Goal: Task Accomplishment & Management: Manage account settings

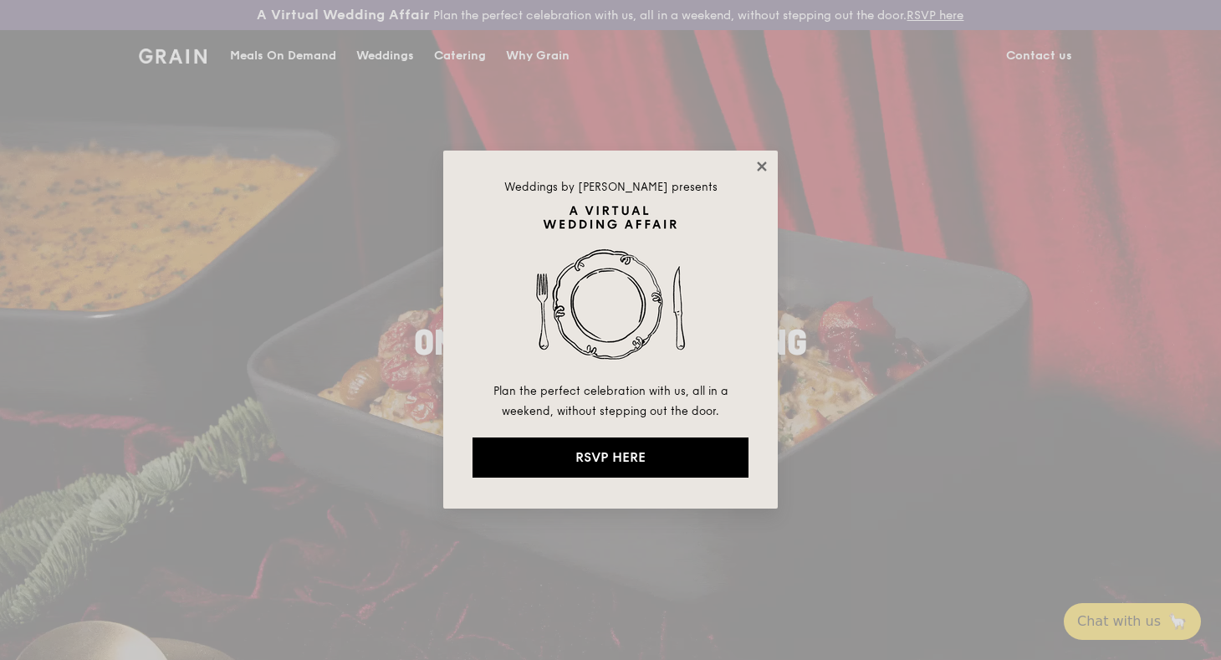
click at [764, 166] on icon at bounding box center [761, 166] width 15 height 15
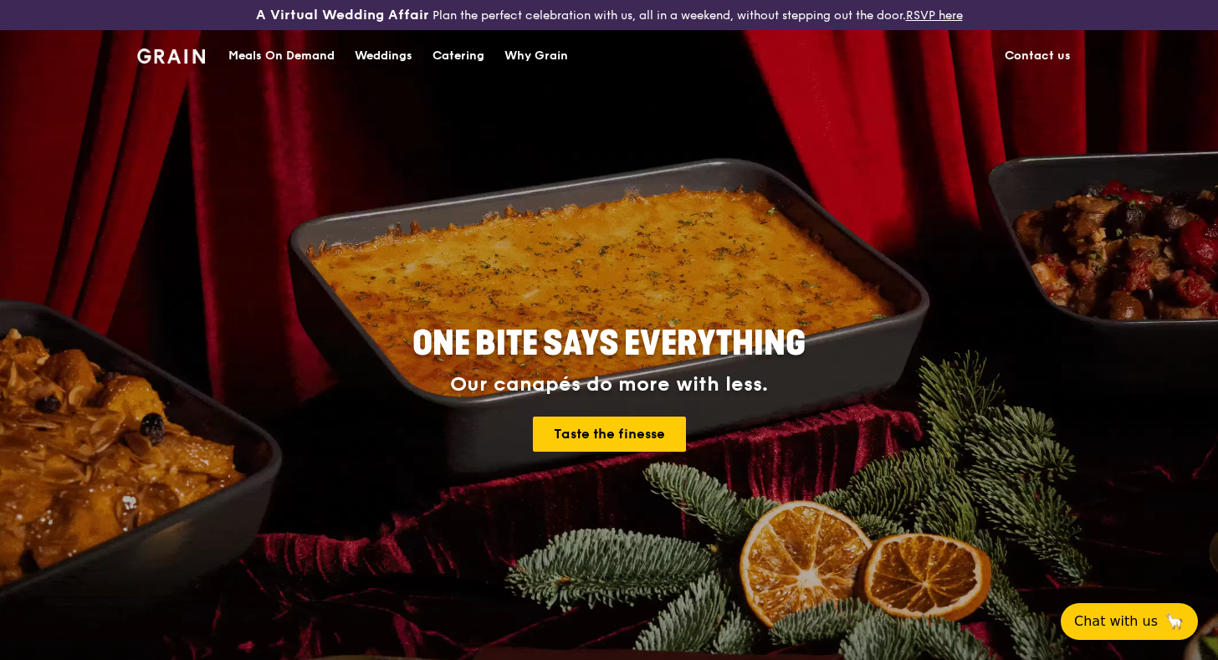
click at [308, 41] on div "Meals On Demand" at bounding box center [281, 56] width 106 height 50
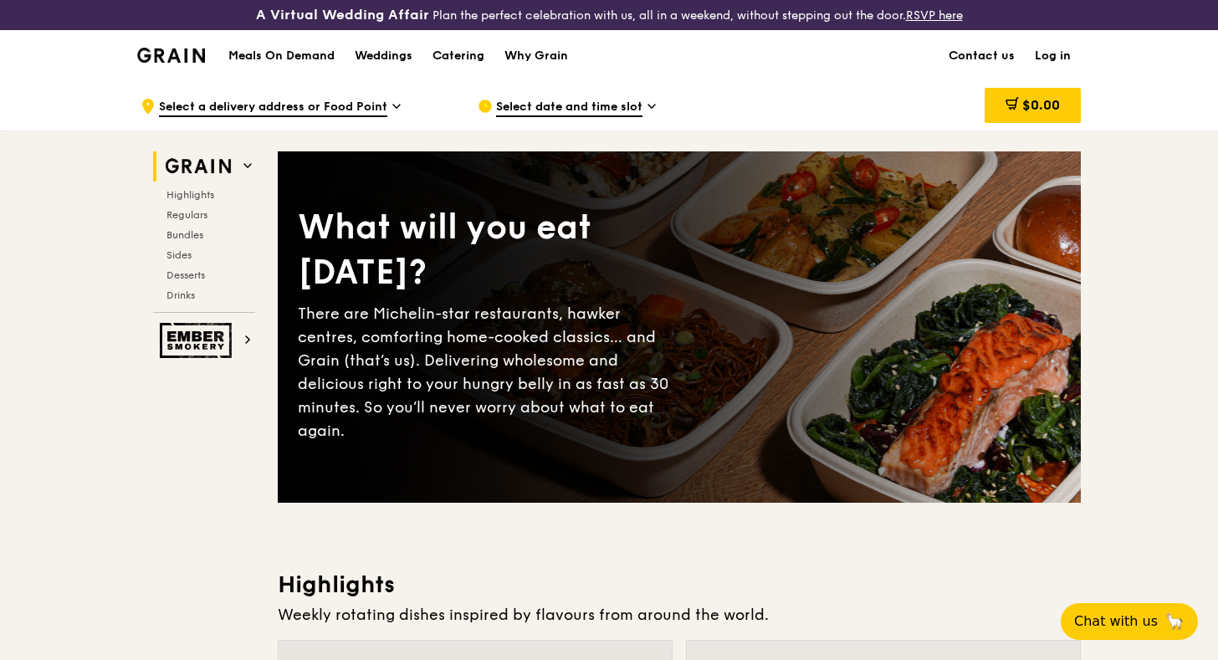
click at [1052, 66] on link "Log in" at bounding box center [1053, 56] width 56 height 50
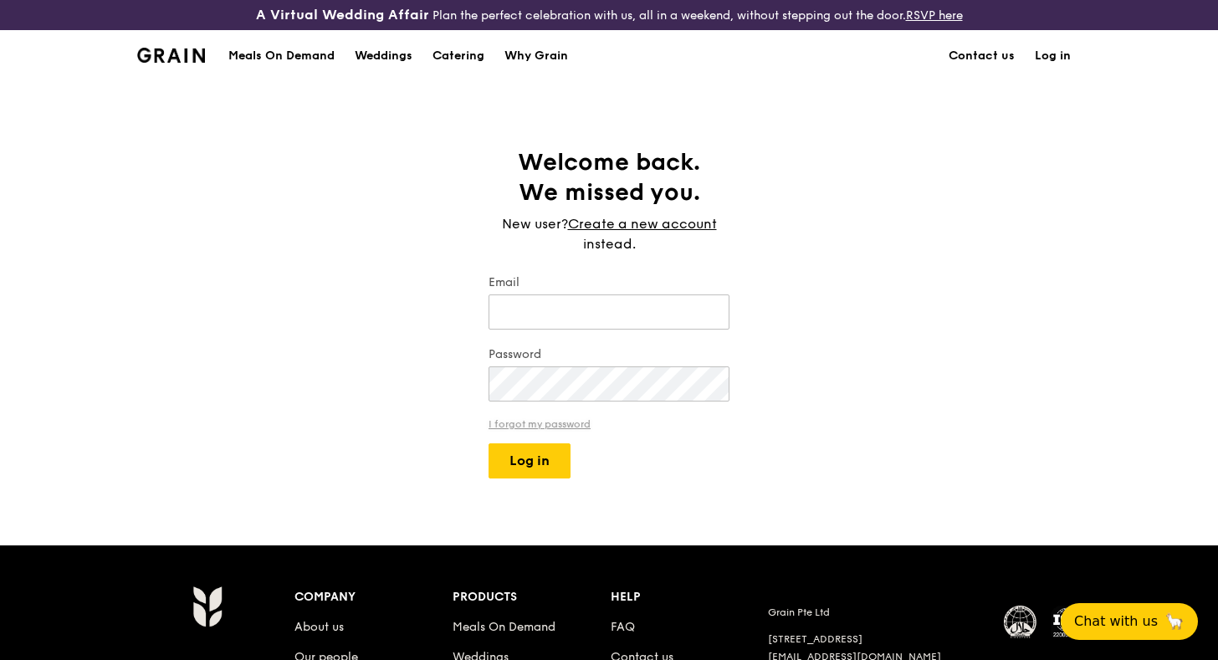
click at [569, 422] on link "I forgot my password" at bounding box center [608, 424] width 241 height 12
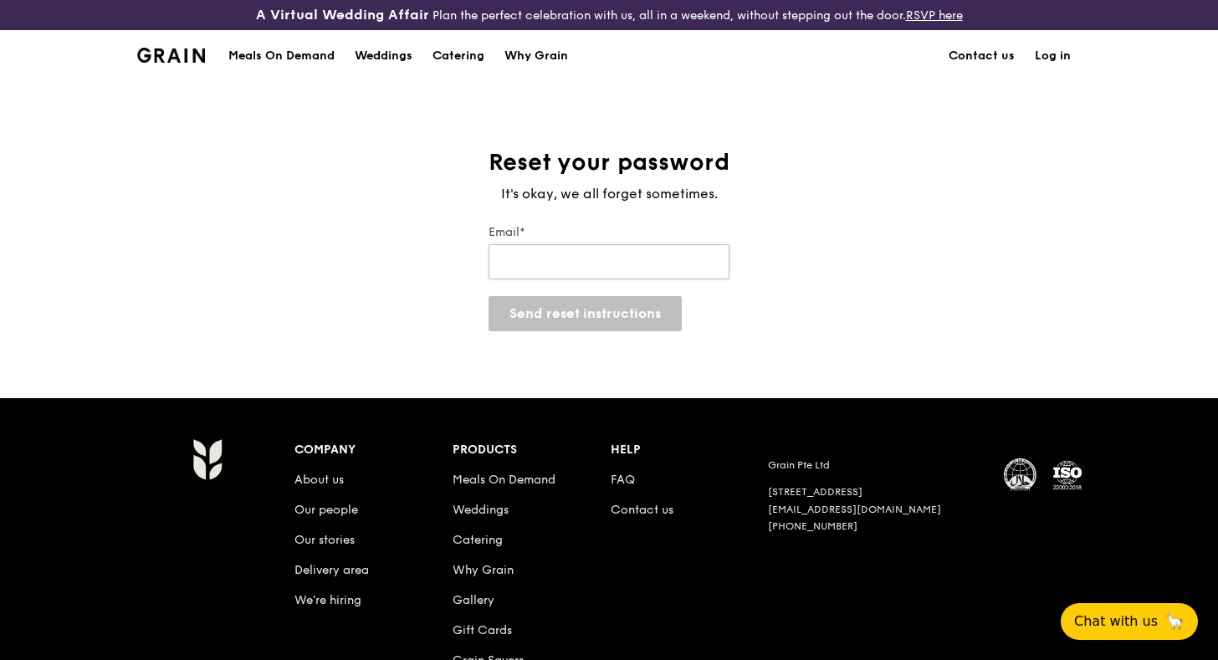
click at [565, 263] on input "Email*" at bounding box center [608, 261] width 241 height 35
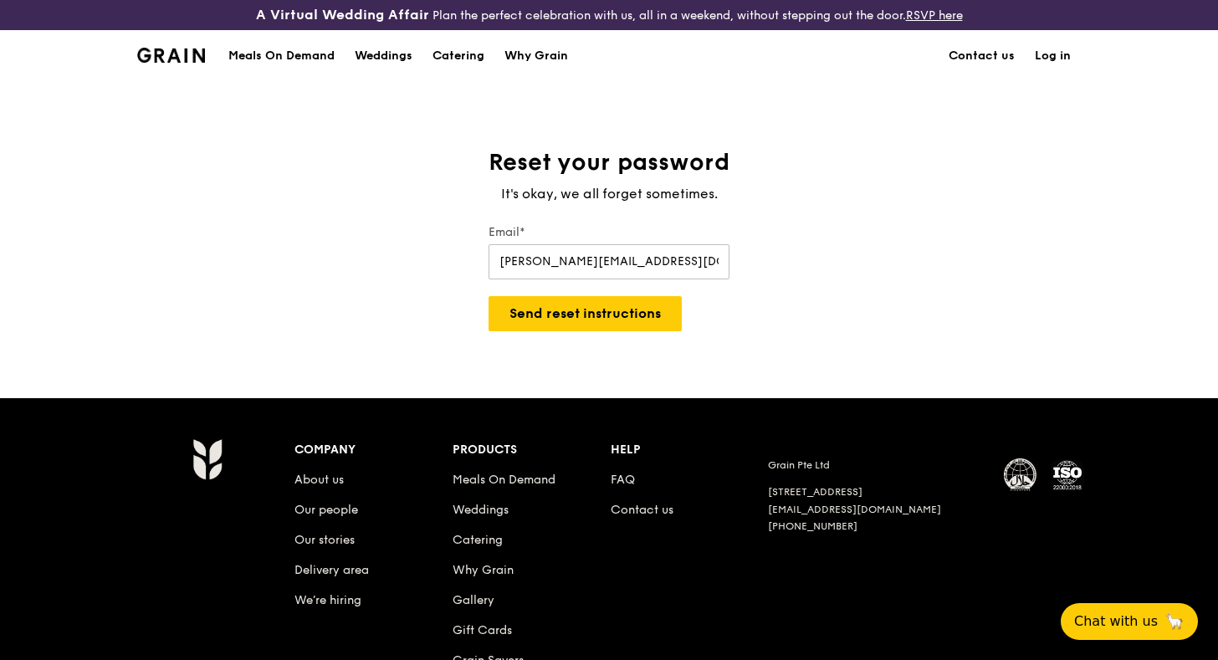
type input "[PERSON_NAME][EMAIL_ADDRESS][DOMAIN_NAME]"
click at [730, 221] on div "Reset your password It's okay, we all forget sometimes. Email* [PERSON_NAME][EM…" at bounding box center [609, 239] width 268 height 184
click at [597, 319] on button "Send reset instructions" at bounding box center [584, 313] width 193 height 35
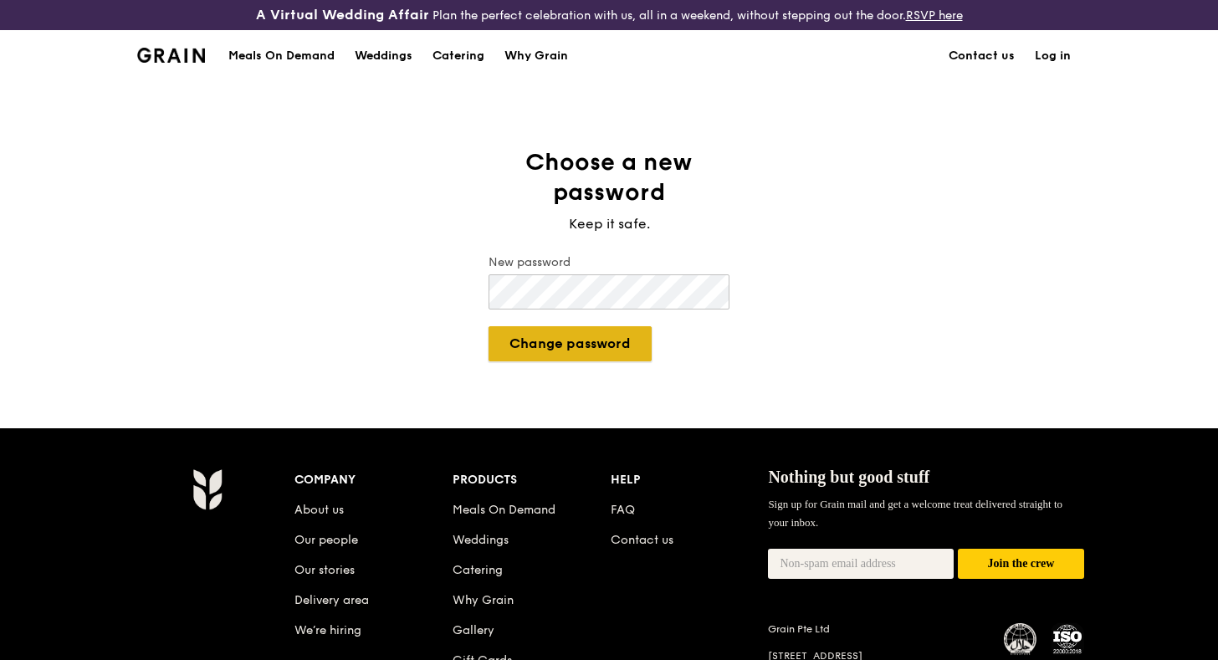
click at [586, 345] on button "Change password" at bounding box center [569, 343] width 163 height 35
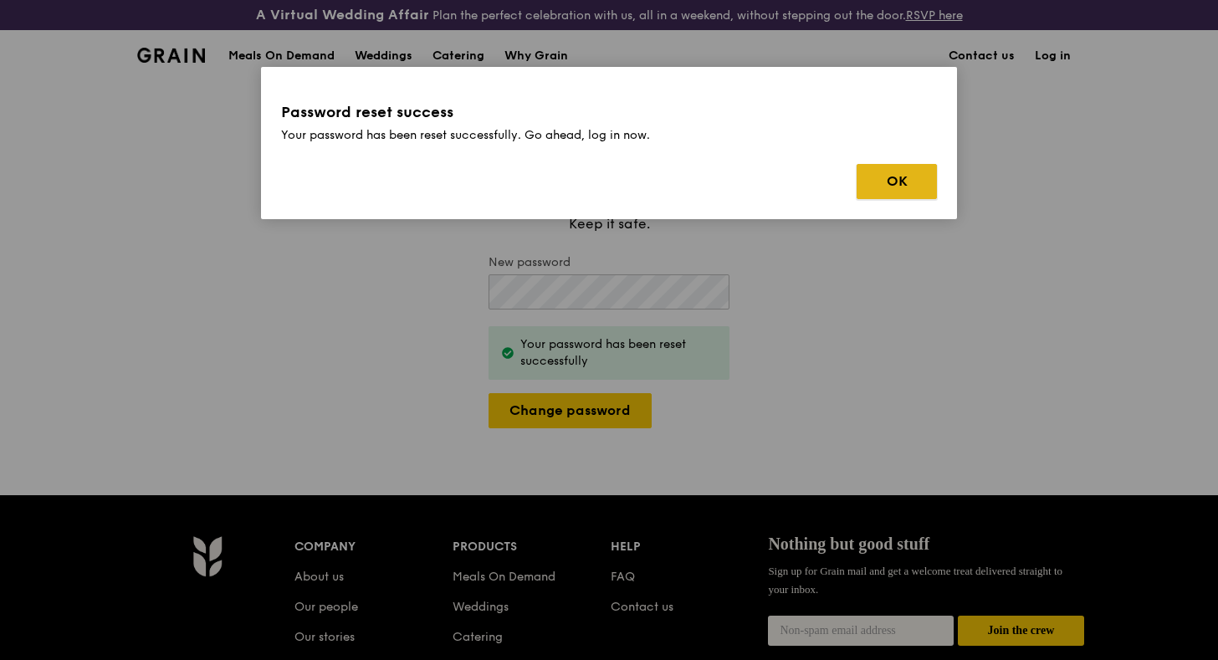
click at [905, 184] on button "OK" at bounding box center [896, 181] width 80 height 35
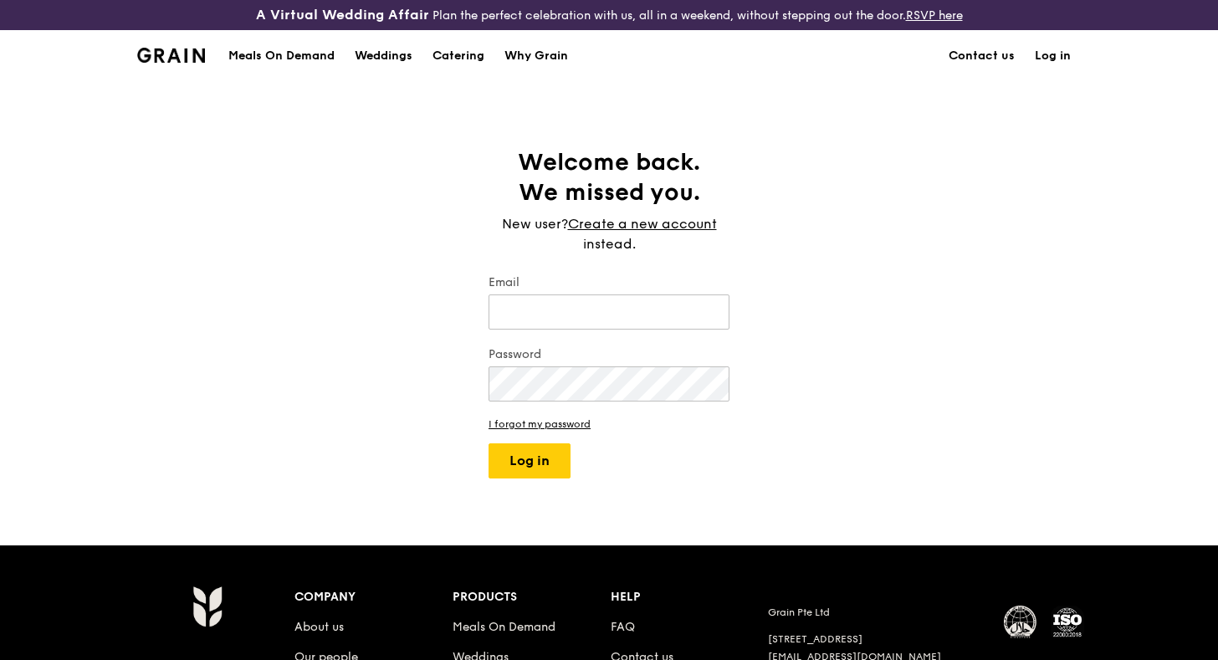
click at [615, 83] on div "A Virtual Wedding Affair Plan the perfect celebration with us, all in a weekend…" at bounding box center [609, 460] width 1218 height 921
type input "[PERSON_NAME][EMAIL_ADDRESS][DOMAIN_NAME]"
click at [703, 282] on label "Email" at bounding box center [608, 282] width 241 height 17
click at [703, 294] on input "[PERSON_NAME][EMAIL_ADDRESS][DOMAIN_NAME]" at bounding box center [608, 311] width 241 height 35
click at [624, 307] on input "[PERSON_NAME][EMAIL_ADDRESS][DOMAIN_NAME]" at bounding box center [608, 311] width 241 height 35
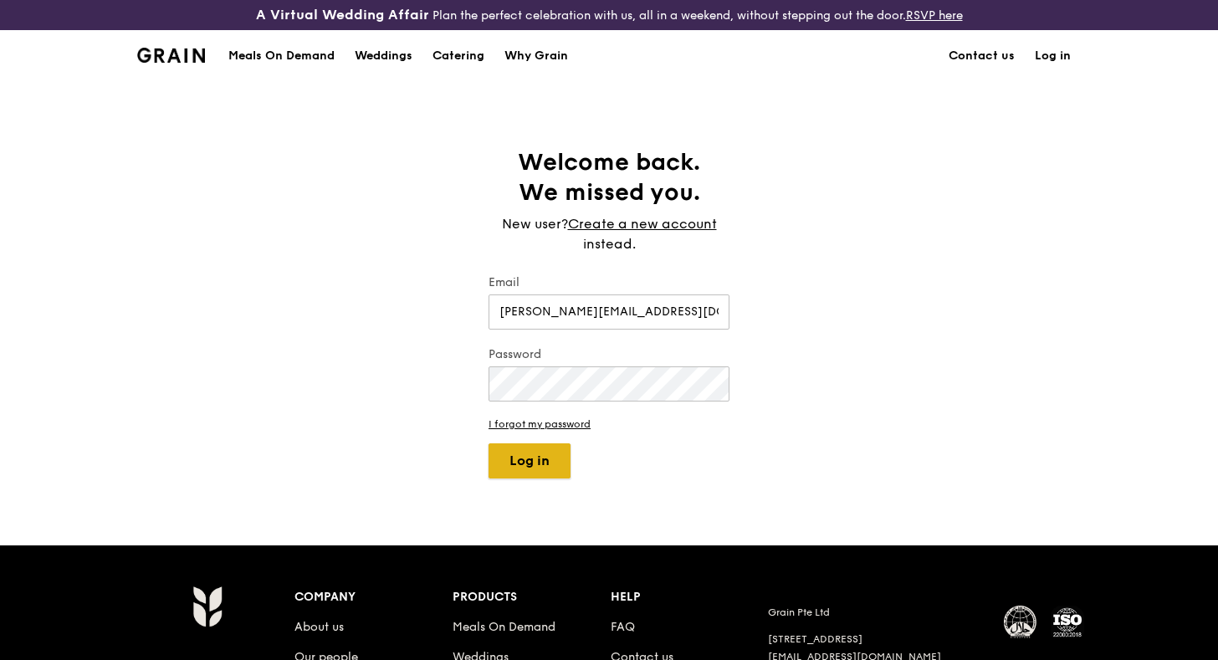
click at [533, 457] on button "Log in" at bounding box center [529, 460] width 82 height 35
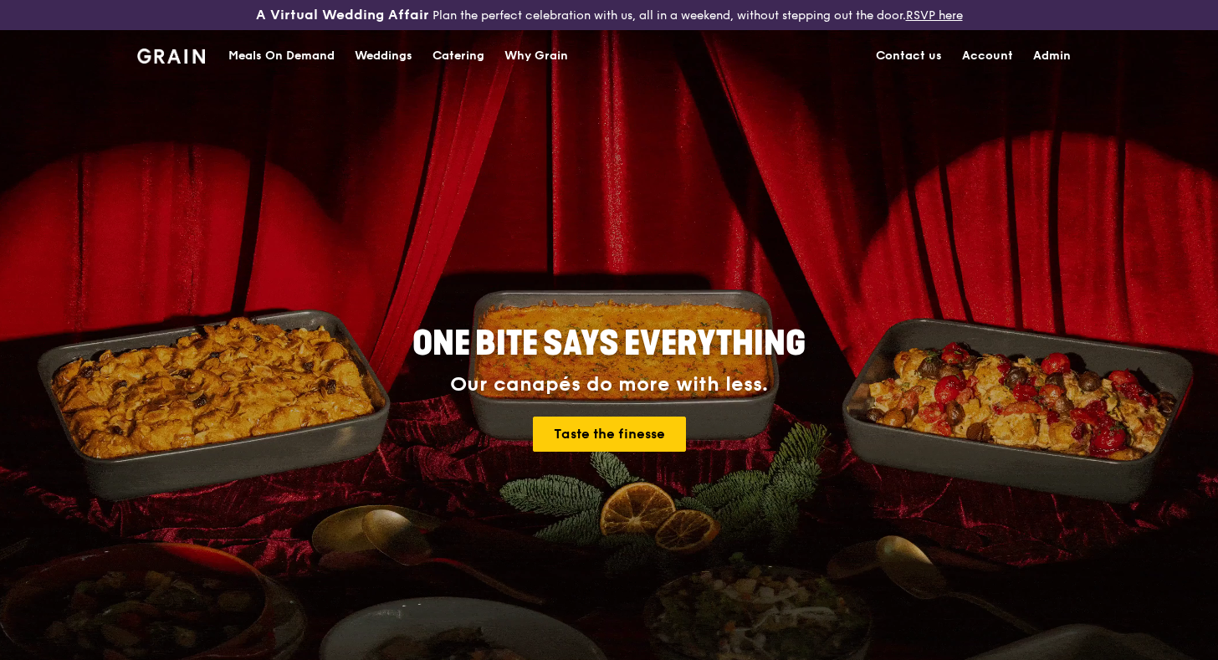
click at [1047, 54] on link "Admin" at bounding box center [1052, 56] width 58 height 50
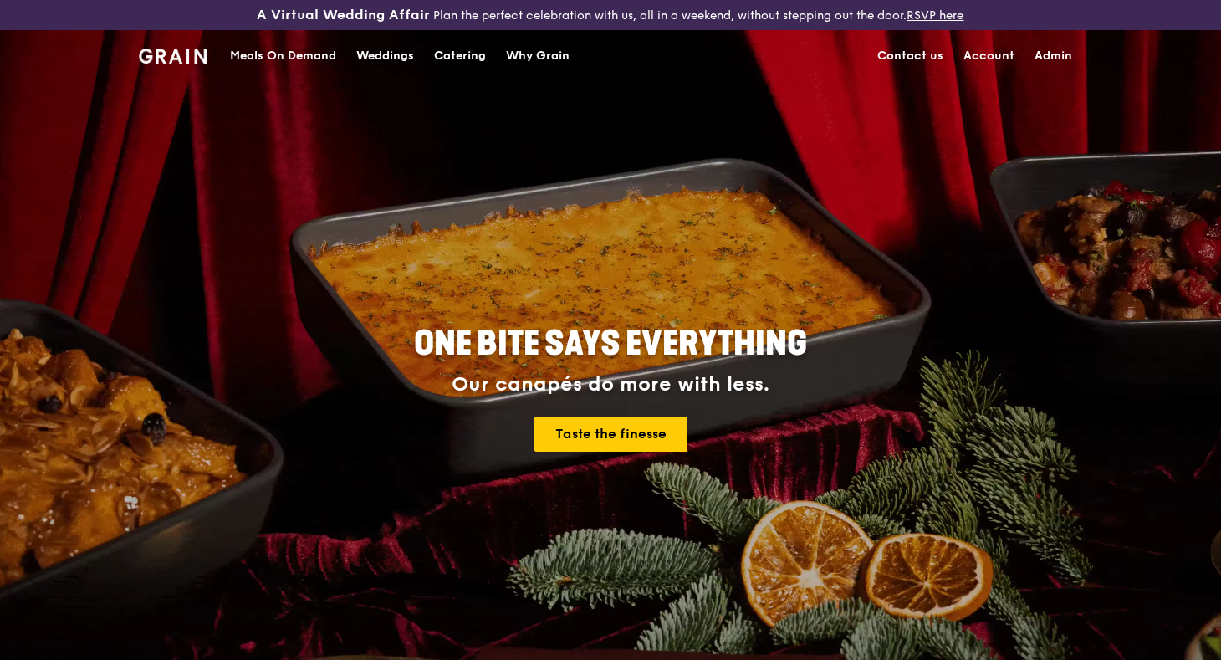
select select "100"
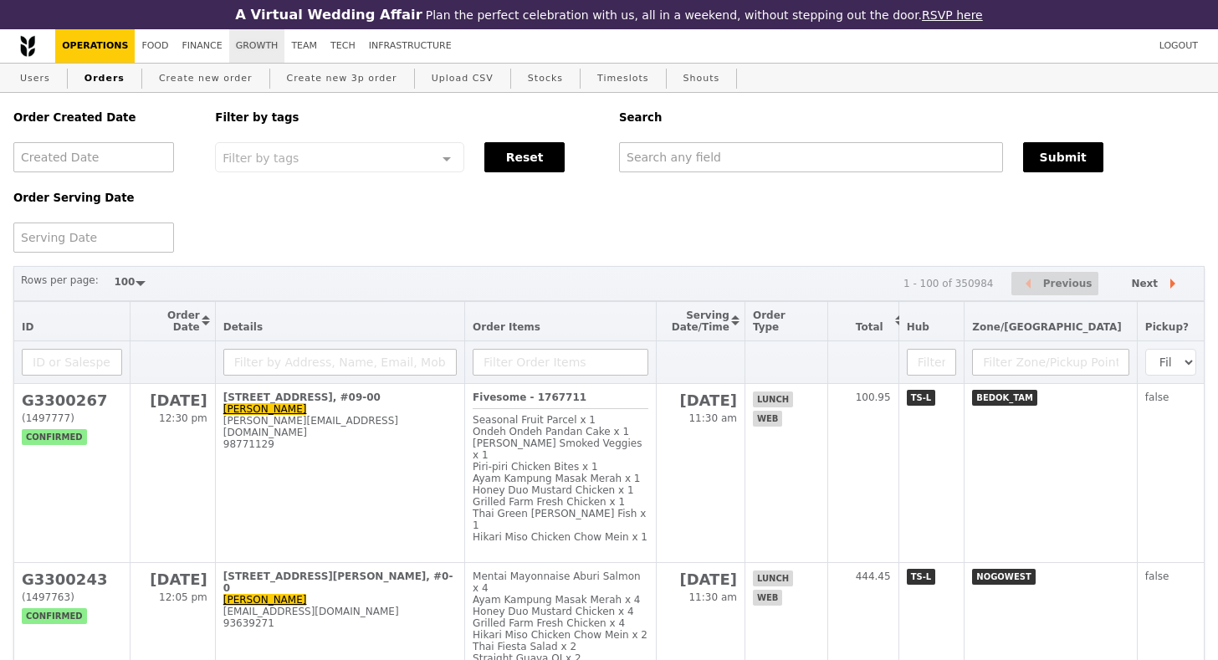
click at [254, 46] on link "Growth" at bounding box center [257, 45] width 56 height 33
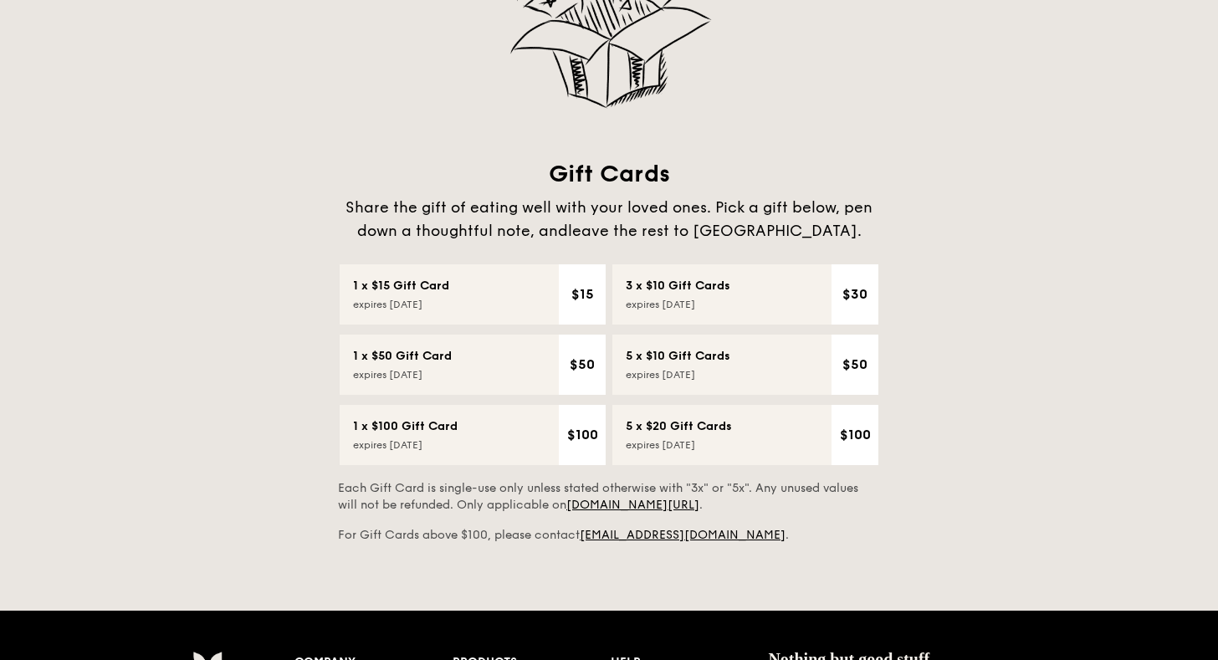
scroll to position [290, 0]
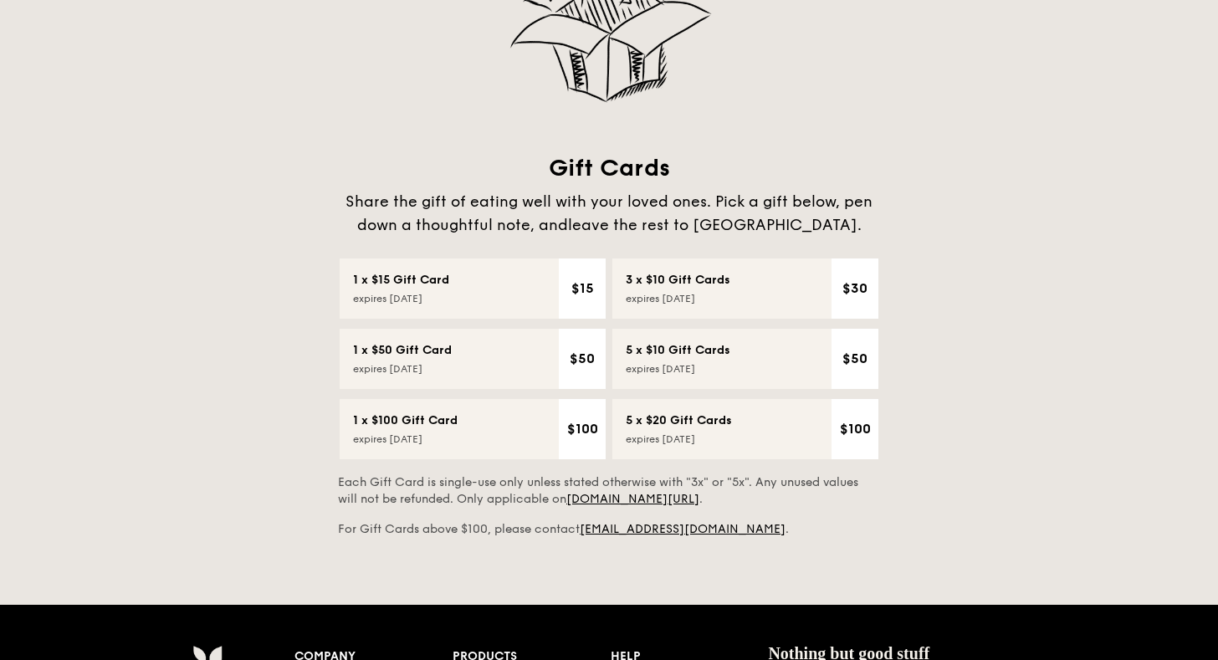
click at [456, 279] on div "1 x $15 Gift Card expires in 3 months" at bounding box center [449, 288] width 192 height 33
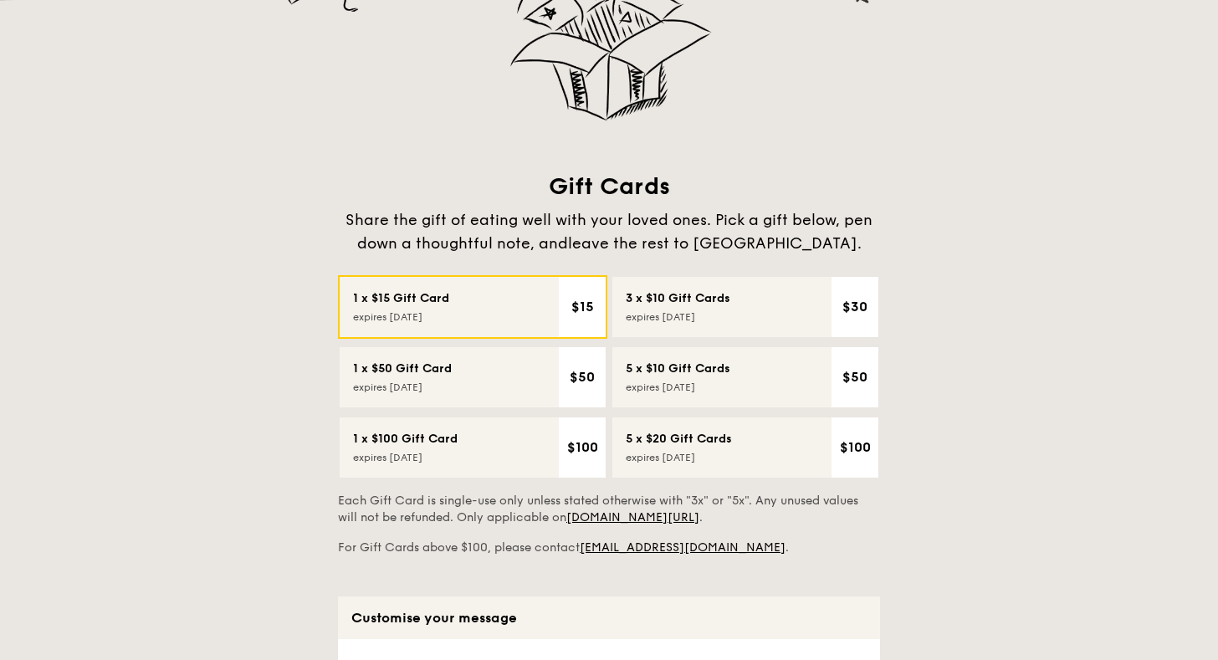
scroll to position [132, 0]
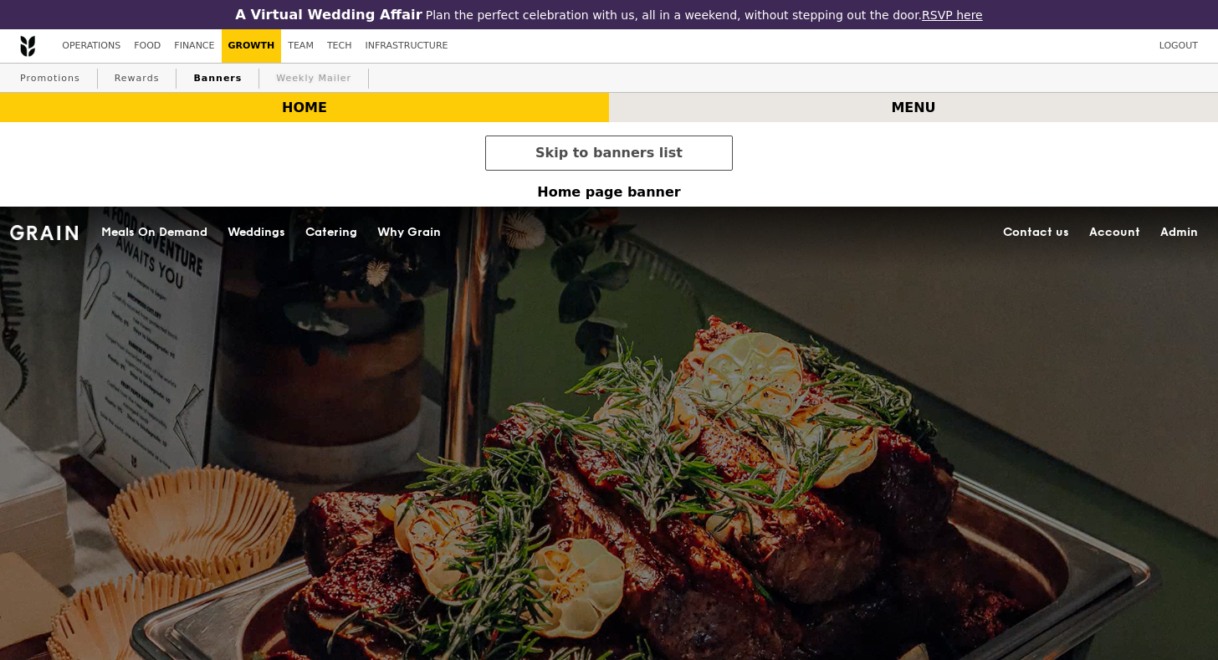
click at [305, 89] on link "Weekly Mailer" at bounding box center [313, 79] width 89 height 30
